Goal: Transaction & Acquisition: Purchase product/service

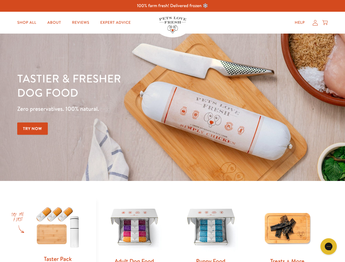
click at [172, 131] on div "Tastier & fresher dog food Zero preservatives. 100% natural. Try Now" at bounding box center [120, 107] width 207 height 72
click at [328, 246] on icon "Gorgias live chat" at bounding box center [328, 246] width 5 height 5
